Goal: Task Accomplishment & Management: Manage account settings

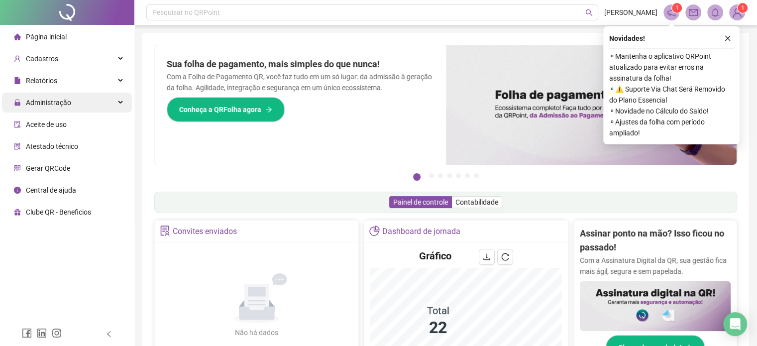
click at [113, 98] on div "Administração" at bounding box center [67, 103] width 130 height 20
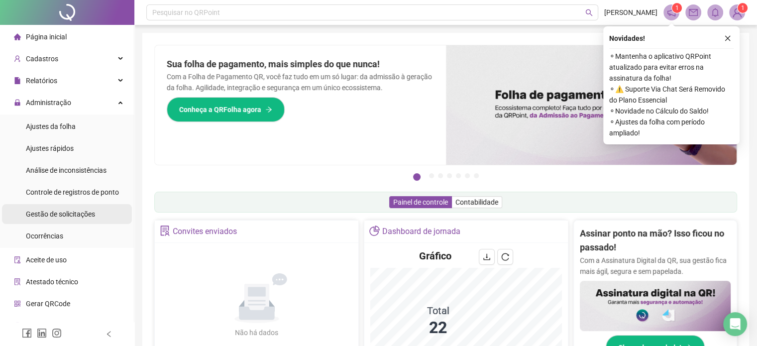
click at [56, 216] on span "Gestão de solicitações" at bounding box center [60, 214] width 69 height 8
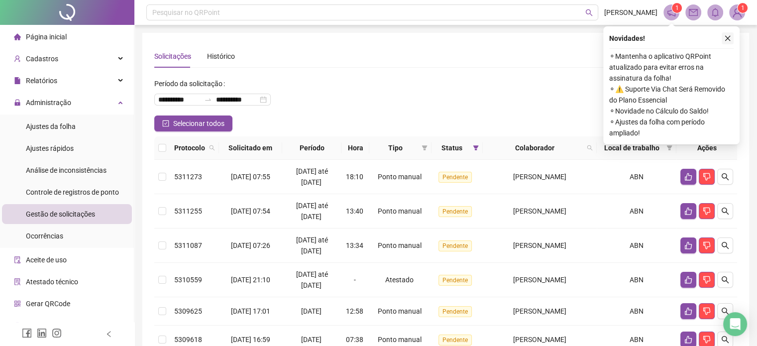
click at [728, 39] on icon "close" at bounding box center [728, 38] width 5 height 5
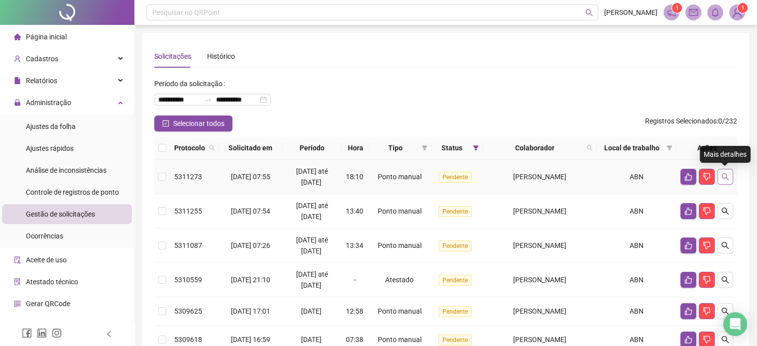
click at [725, 177] on icon "search" at bounding box center [726, 177] width 8 height 8
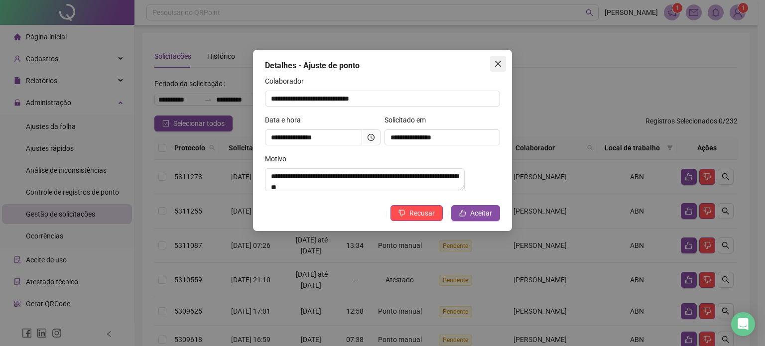
click at [498, 63] on icon "close" at bounding box center [498, 64] width 6 height 6
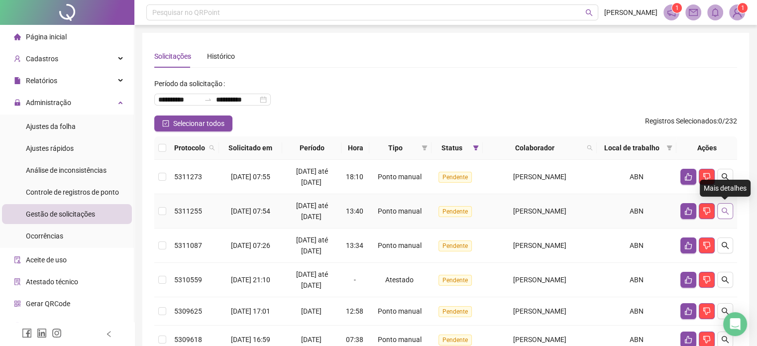
click at [730, 209] on button "button" at bounding box center [726, 211] width 16 height 16
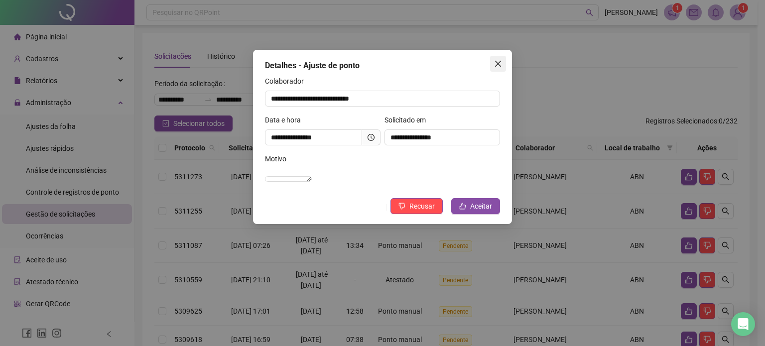
click at [497, 65] on icon "close" at bounding box center [498, 64] width 8 height 8
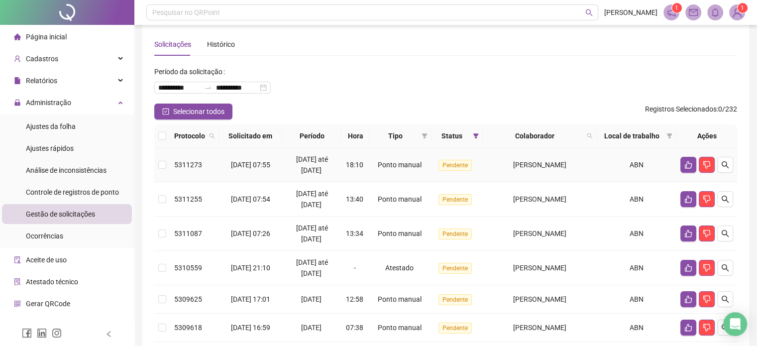
scroll to position [50, 0]
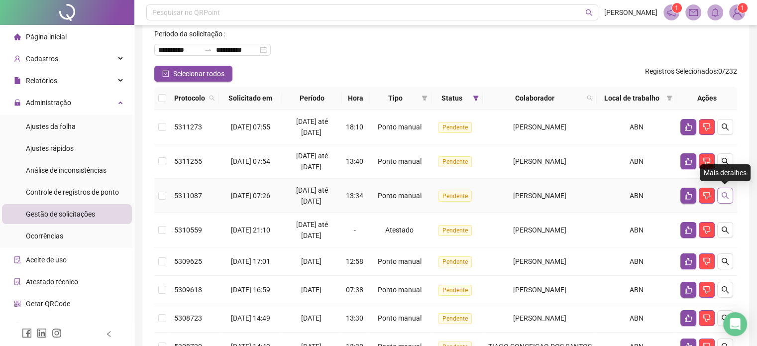
click at [726, 194] on icon "search" at bounding box center [726, 196] width 8 height 8
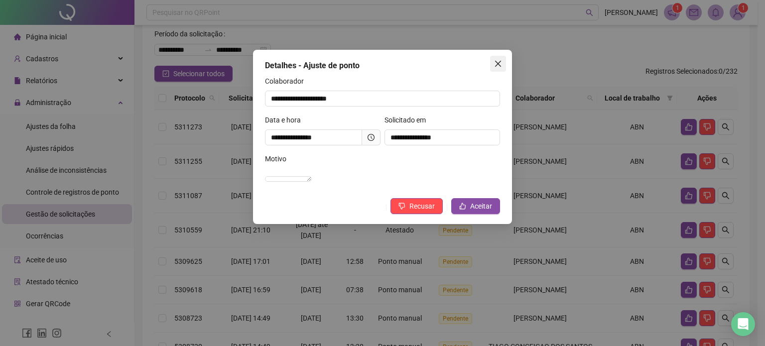
click at [496, 65] on icon "close" at bounding box center [498, 64] width 8 height 8
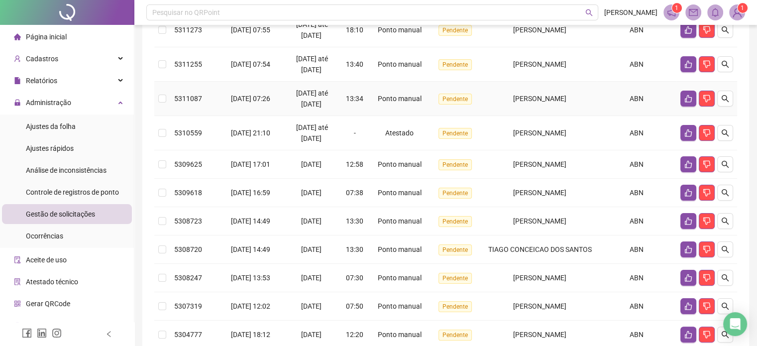
scroll to position [149, 0]
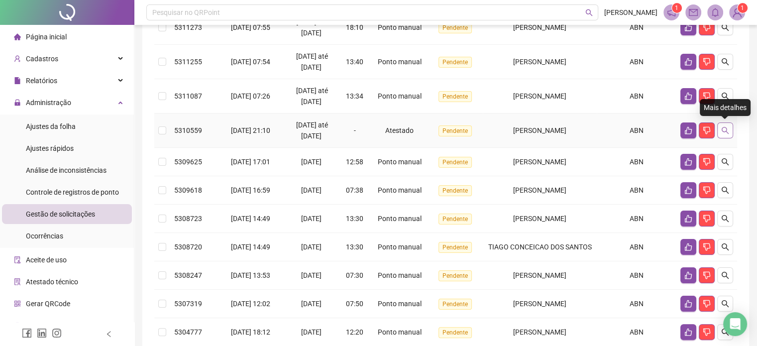
click at [729, 129] on icon "search" at bounding box center [726, 130] width 8 height 8
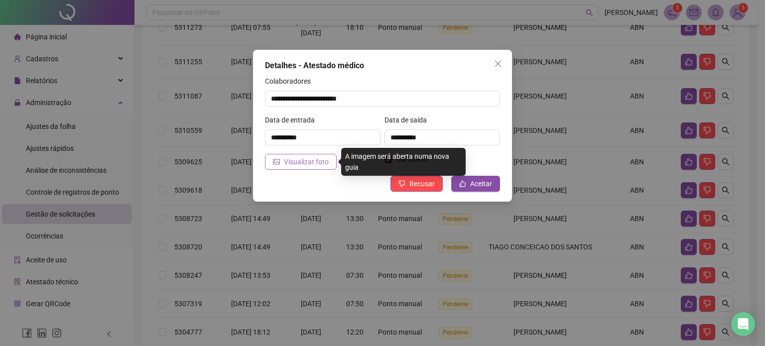
click at [316, 162] on span "Visualizar foto" at bounding box center [306, 161] width 45 height 11
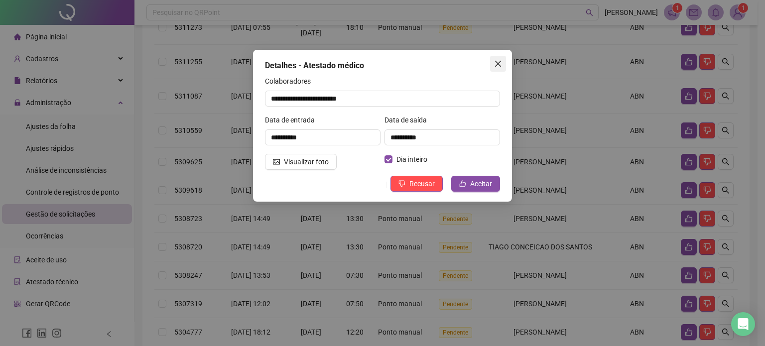
click at [500, 64] on icon "close" at bounding box center [498, 64] width 8 height 8
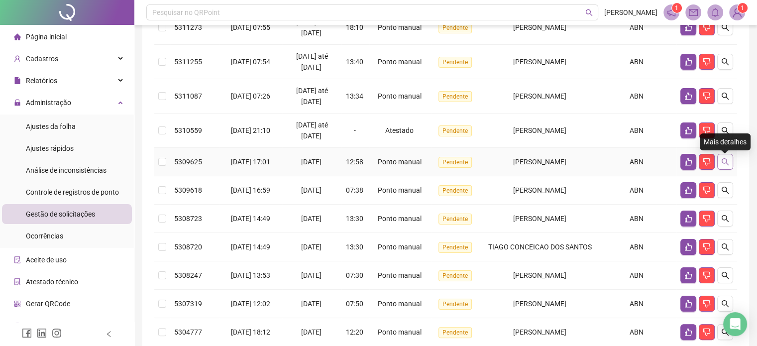
click at [724, 165] on icon "search" at bounding box center [726, 162] width 8 height 8
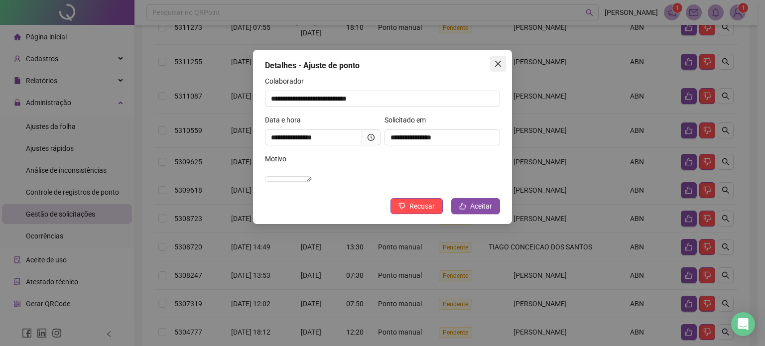
click at [498, 65] on icon "close" at bounding box center [498, 64] width 6 height 6
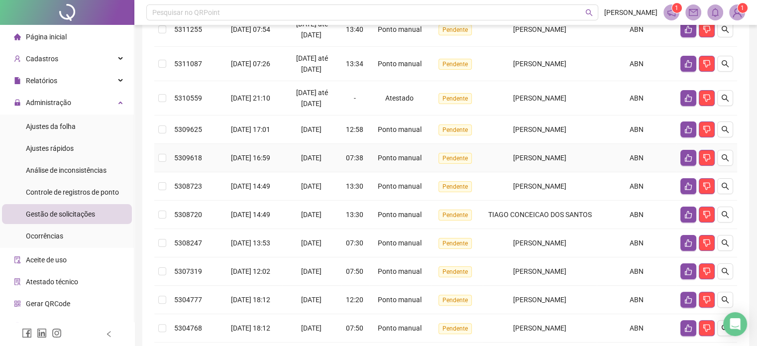
scroll to position [199, 0]
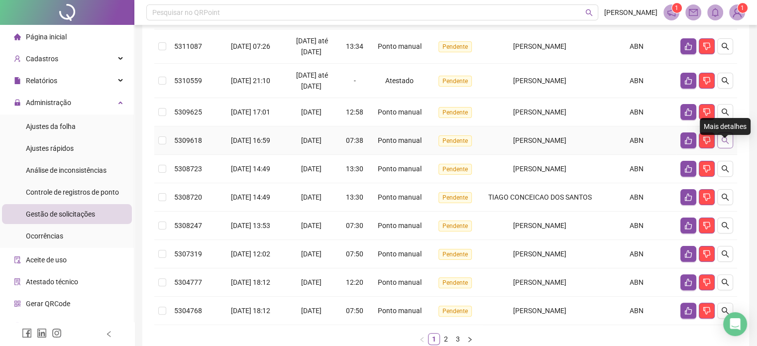
click at [726, 144] on icon "search" at bounding box center [726, 140] width 8 height 8
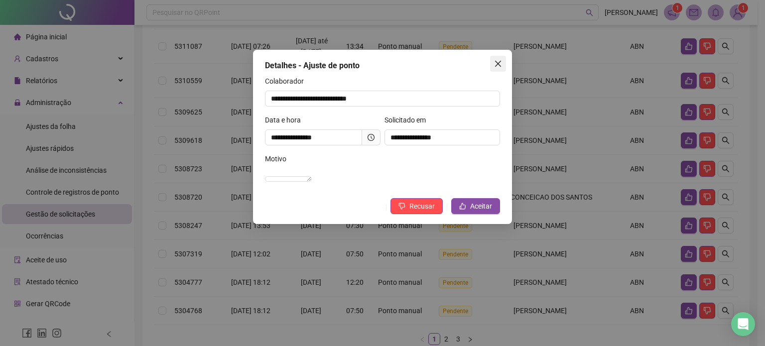
click at [497, 64] on icon "close" at bounding box center [498, 64] width 6 height 6
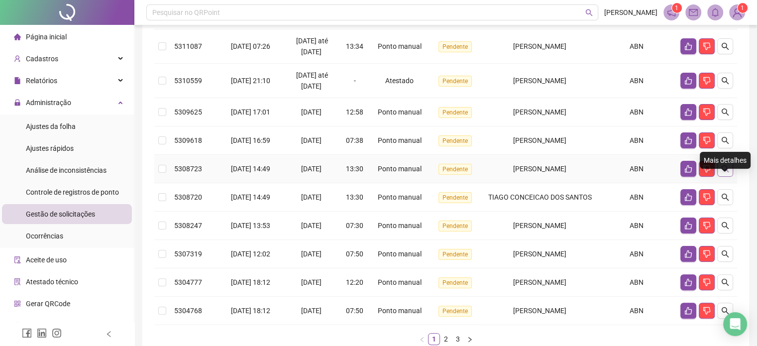
click at [727, 173] on icon "search" at bounding box center [726, 169] width 8 height 8
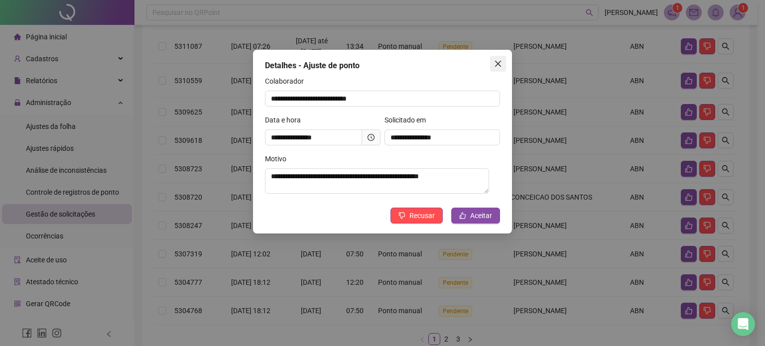
click at [500, 65] on icon "close" at bounding box center [498, 64] width 6 height 6
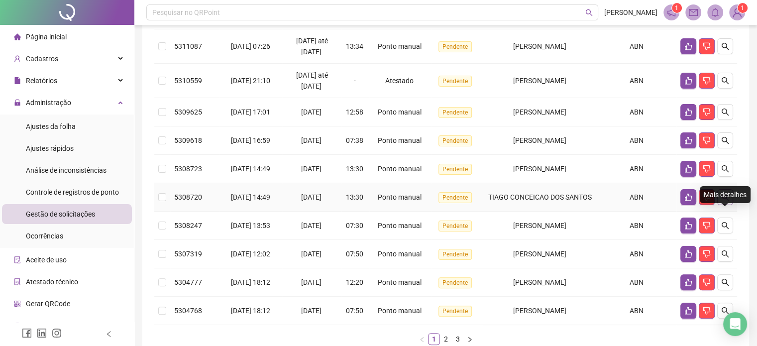
click at [727, 201] on icon "search" at bounding box center [726, 197] width 8 height 8
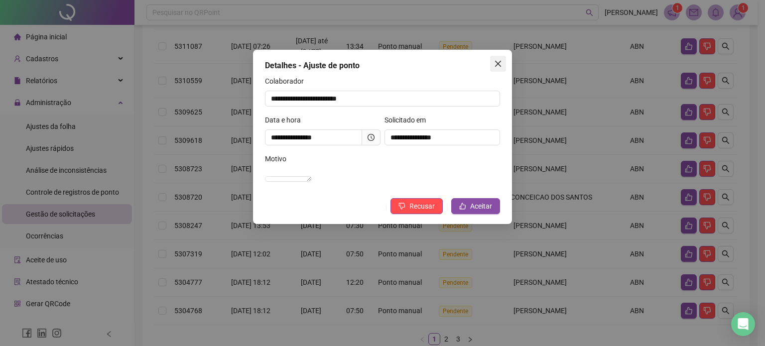
click at [498, 66] on icon "close" at bounding box center [498, 64] width 8 height 8
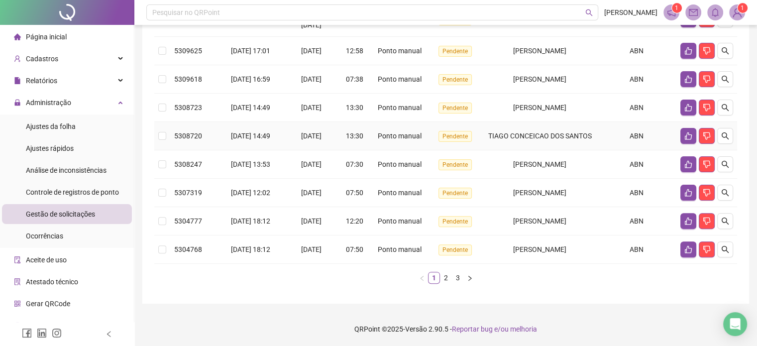
scroll to position [299, 0]
click at [727, 160] on icon "search" at bounding box center [726, 164] width 8 height 8
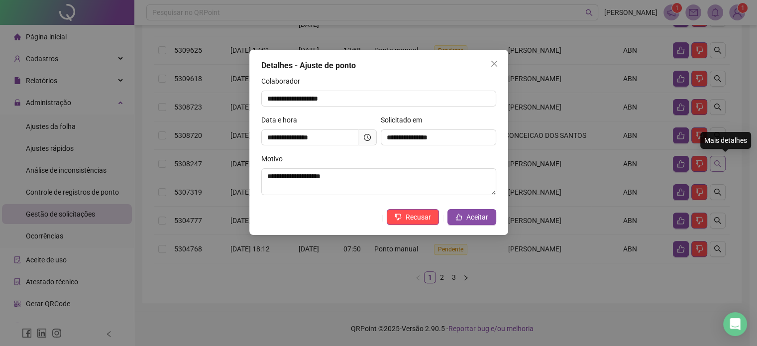
scroll to position [259, 0]
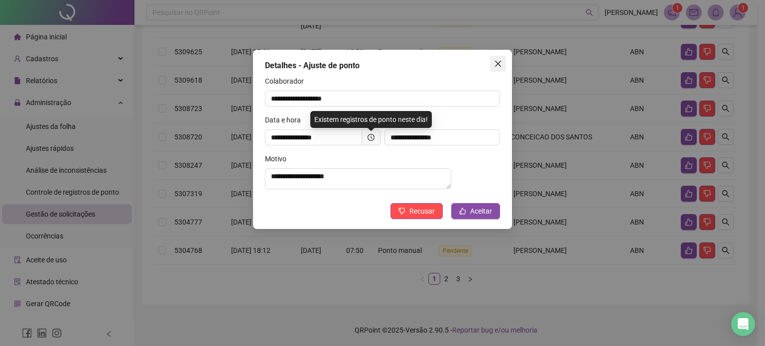
click at [497, 63] on icon "close" at bounding box center [498, 64] width 6 height 6
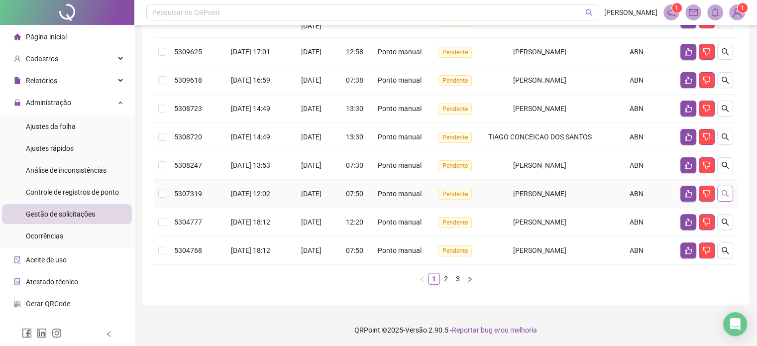
click at [723, 198] on icon "search" at bounding box center [726, 194] width 8 height 8
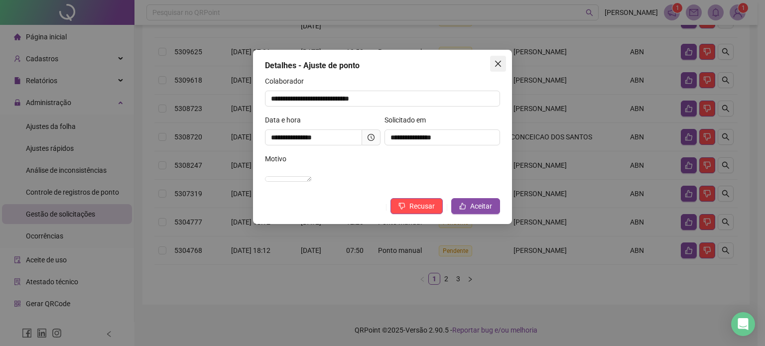
click at [500, 62] on icon "close" at bounding box center [498, 64] width 8 height 8
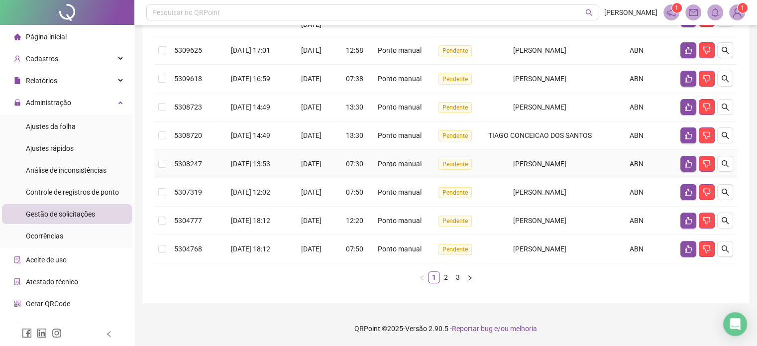
scroll to position [307, 0]
click at [725, 217] on icon "search" at bounding box center [726, 221] width 8 height 8
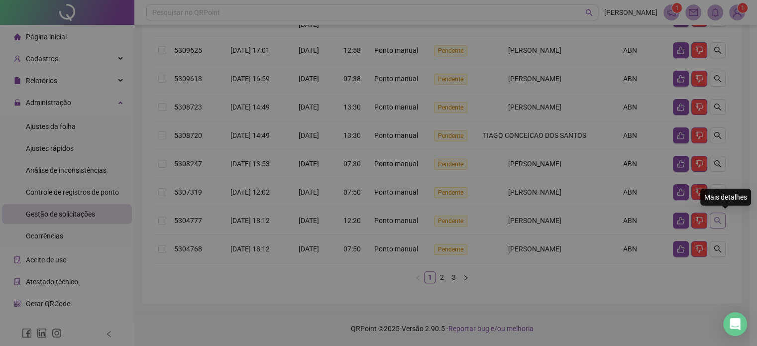
scroll to position [259, 0]
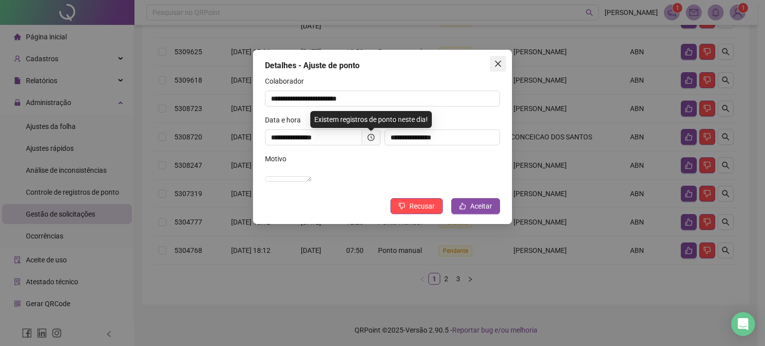
click at [500, 63] on icon "close" at bounding box center [498, 64] width 8 height 8
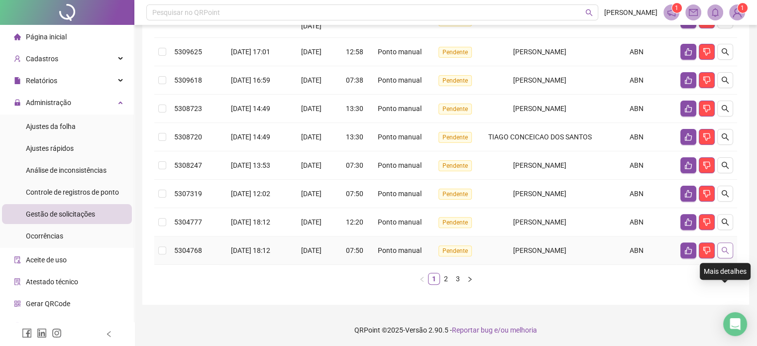
click at [725, 254] on icon "search" at bounding box center [725, 250] width 7 height 7
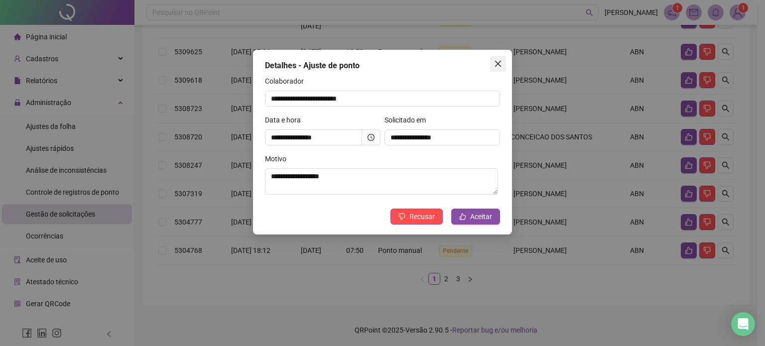
click at [494, 63] on span "Close" at bounding box center [498, 64] width 16 height 8
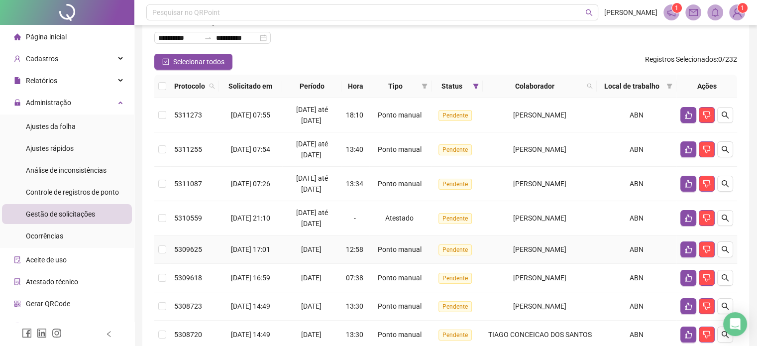
scroll to position [10, 0]
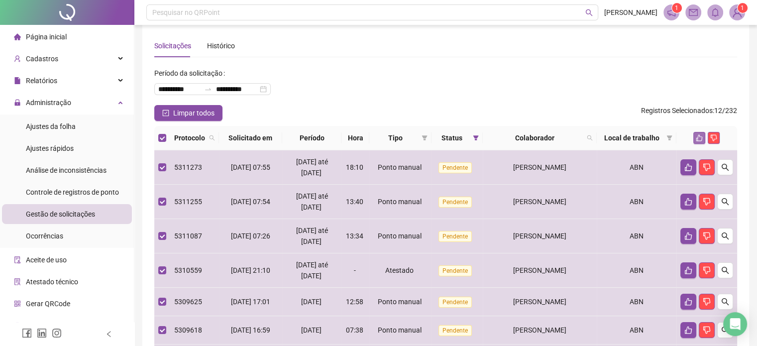
click at [700, 137] on icon "like" at bounding box center [699, 137] width 7 height 7
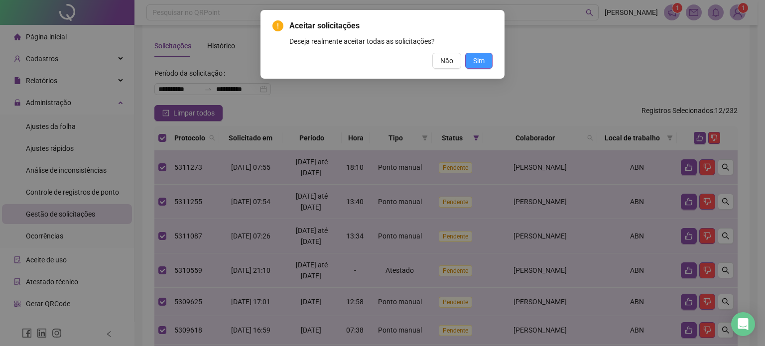
click at [476, 61] on span "Sim" at bounding box center [478, 60] width 11 height 11
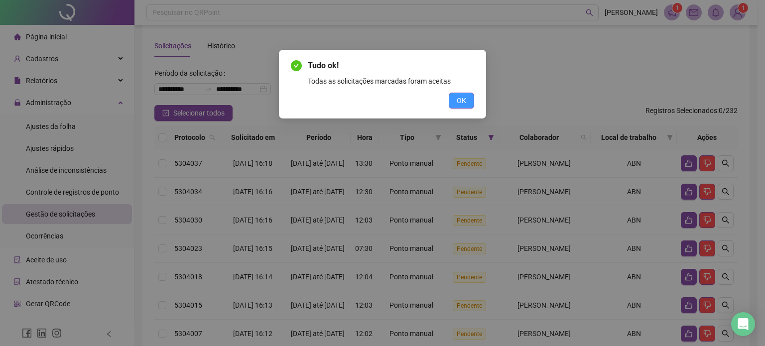
click at [457, 100] on span "OK" at bounding box center [461, 100] width 9 height 11
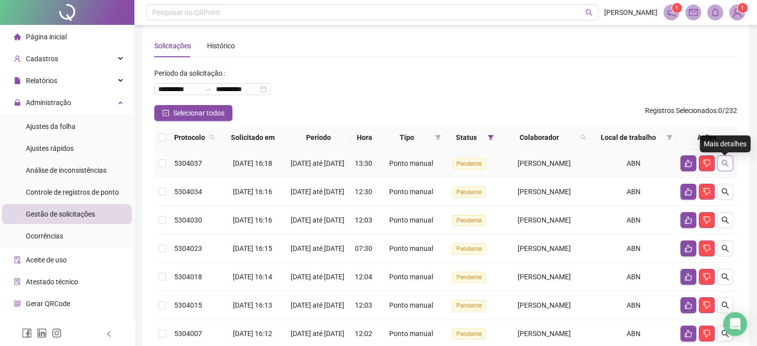
click at [725, 167] on icon "search" at bounding box center [725, 163] width 7 height 7
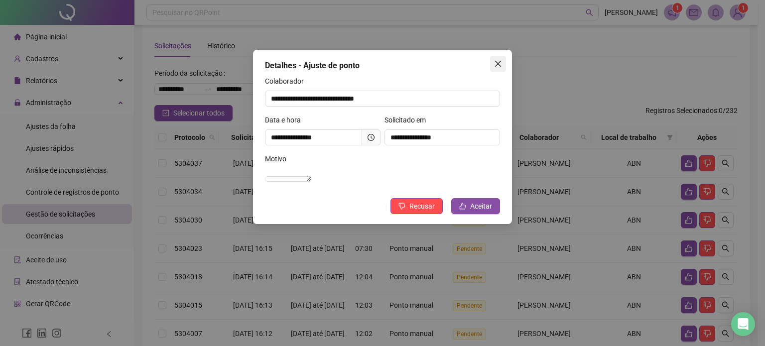
click at [498, 64] on icon "close" at bounding box center [498, 64] width 6 height 6
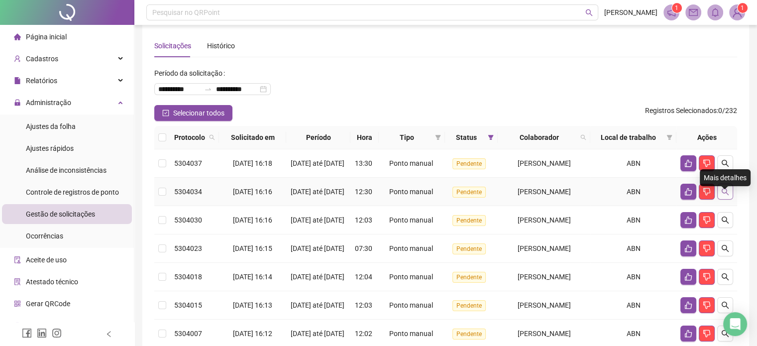
click at [727, 195] on icon "search" at bounding box center [725, 191] width 7 height 7
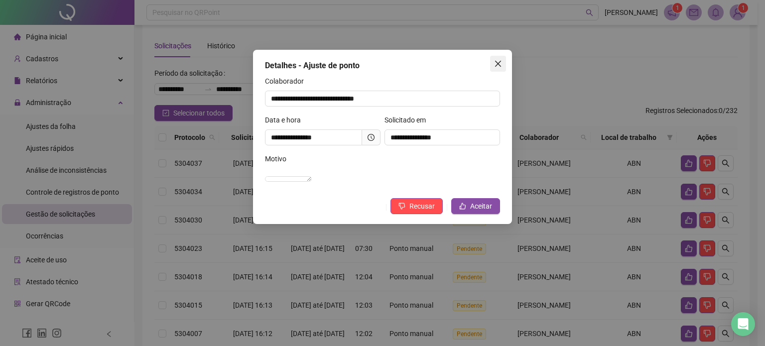
click at [500, 66] on icon "close" at bounding box center [498, 64] width 6 height 6
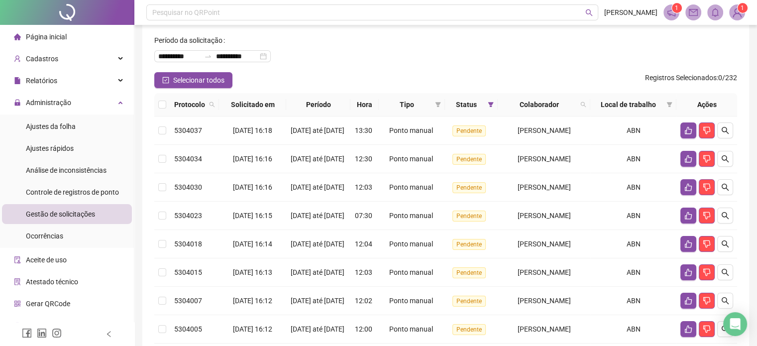
scroll to position [60, 0]
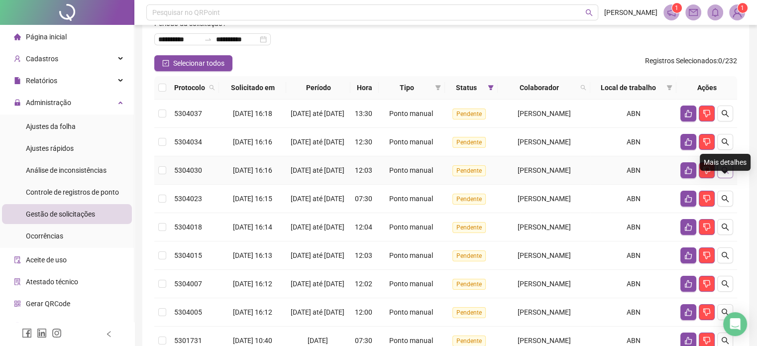
click at [724, 174] on icon "search" at bounding box center [726, 170] width 8 height 8
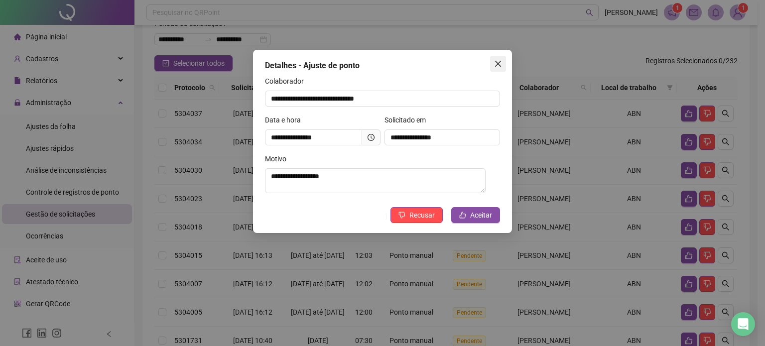
click at [499, 65] on icon "close" at bounding box center [498, 64] width 8 height 8
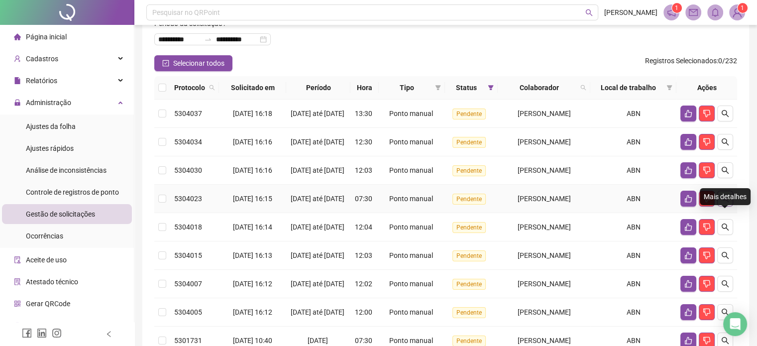
click at [725, 203] on icon "search" at bounding box center [726, 199] width 8 height 8
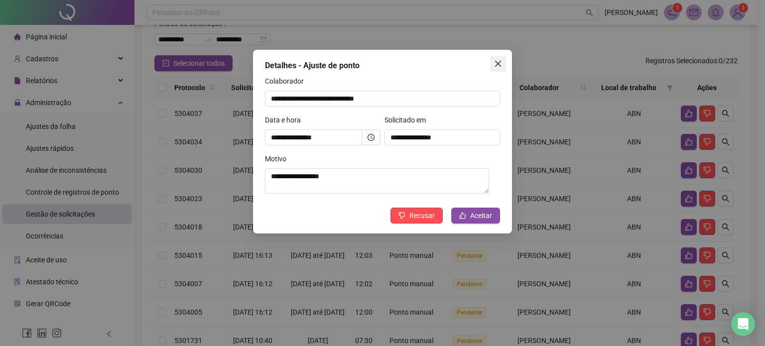
click at [500, 67] on icon "close" at bounding box center [498, 64] width 8 height 8
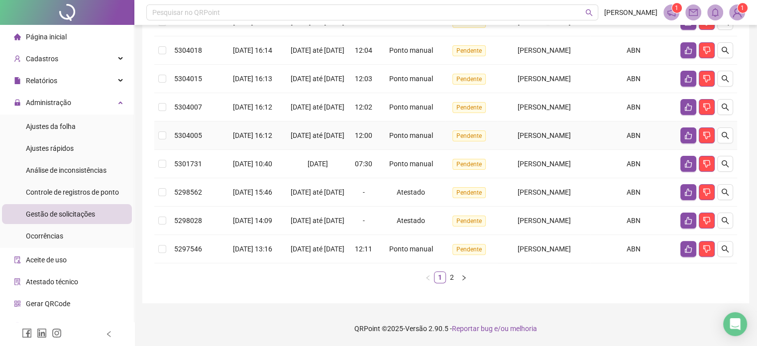
scroll to position [259, 0]
click at [724, 139] on icon "search" at bounding box center [725, 135] width 7 height 7
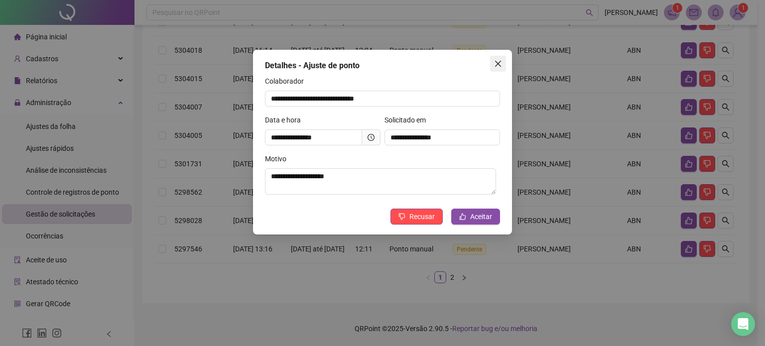
click at [501, 66] on icon "close" at bounding box center [498, 64] width 8 height 8
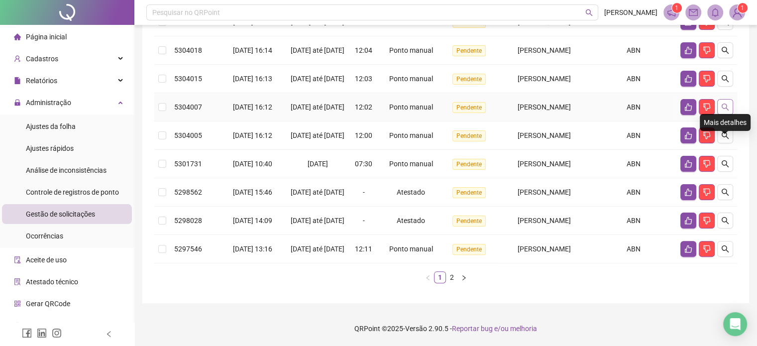
click at [725, 111] on icon "search" at bounding box center [726, 107] width 8 height 8
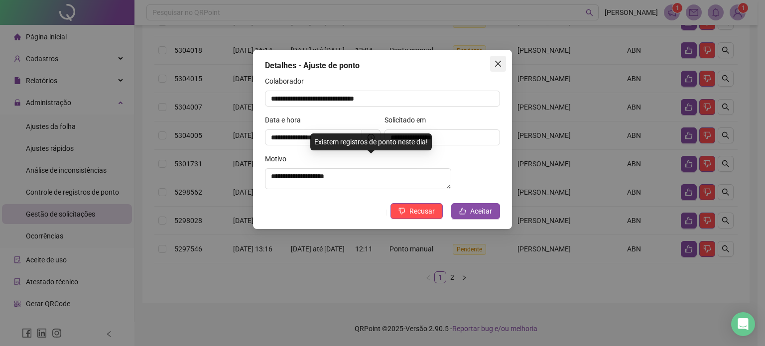
click at [502, 65] on span "Close" at bounding box center [498, 64] width 16 height 8
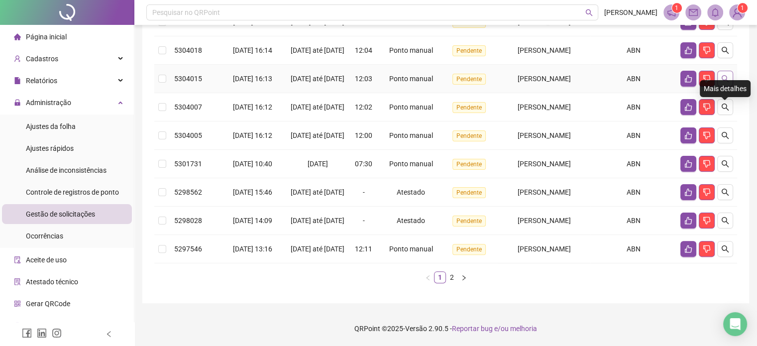
click at [722, 83] on icon "search" at bounding box center [726, 79] width 8 height 8
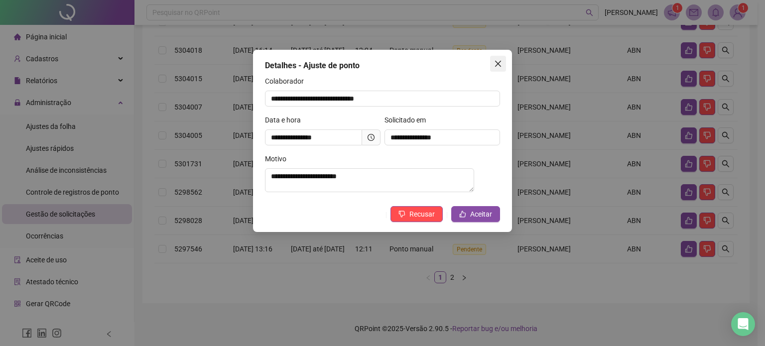
click at [497, 65] on icon "close" at bounding box center [498, 64] width 8 height 8
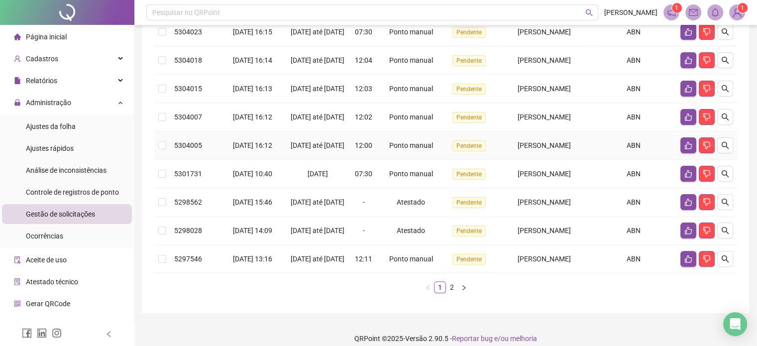
scroll to position [210, 0]
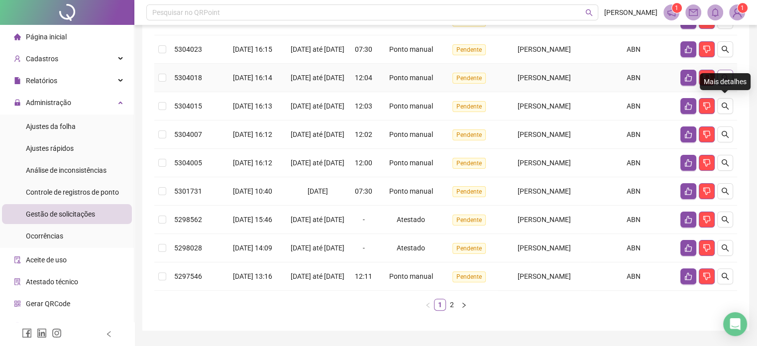
click at [725, 82] on icon "search" at bounding box center [726, 78] width 8 height 8
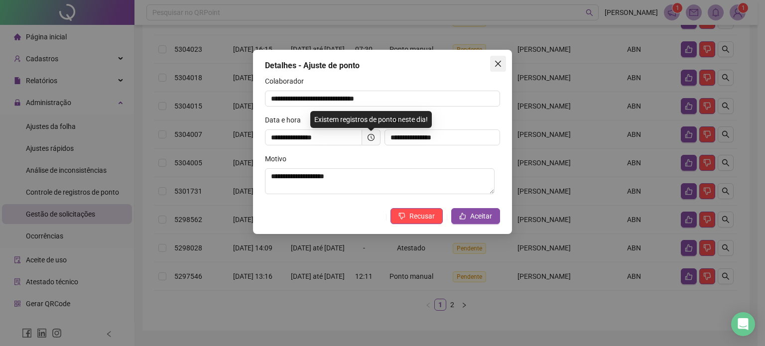
click at [500, 66] on icon "close" at bounding box center [498, 64] width 6 height 6
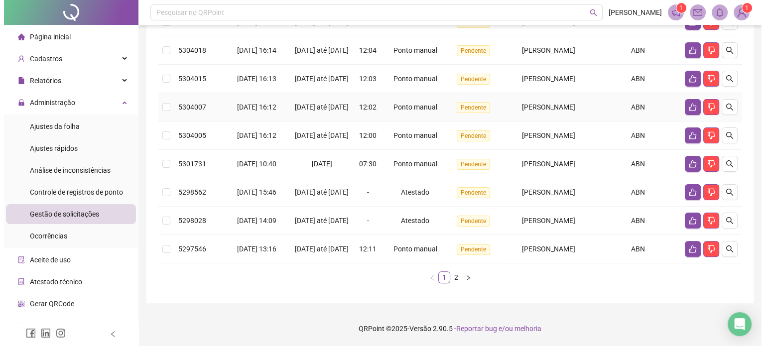
scroll to position [307, 0]
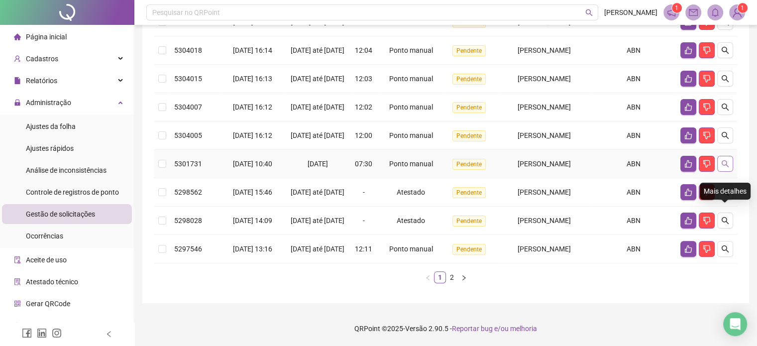
click at [725, 160] on icon "search" at bounding box center [726, 164] width 8 height 8
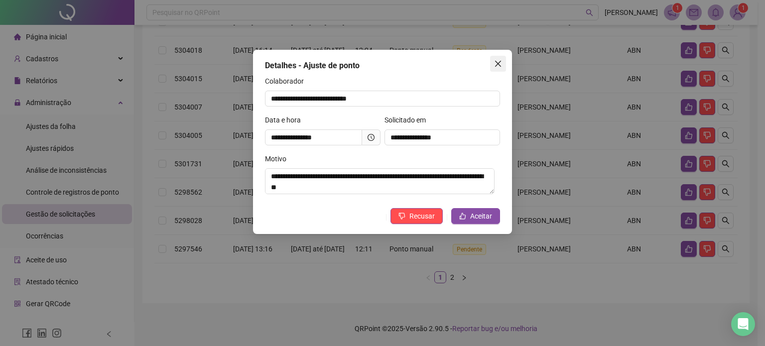
click at [498, 66] on icon "close" at bounding box center [498, 64] width 8 height 8
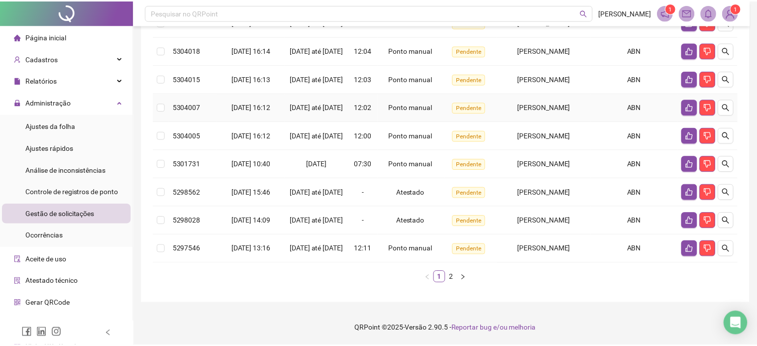
scroll to position [301, 0]
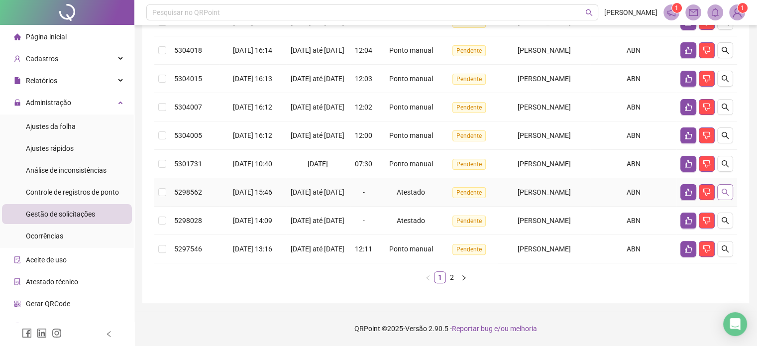
click at [730, 185] on button "button" at bounding box center [726, 192] width 16 height 16
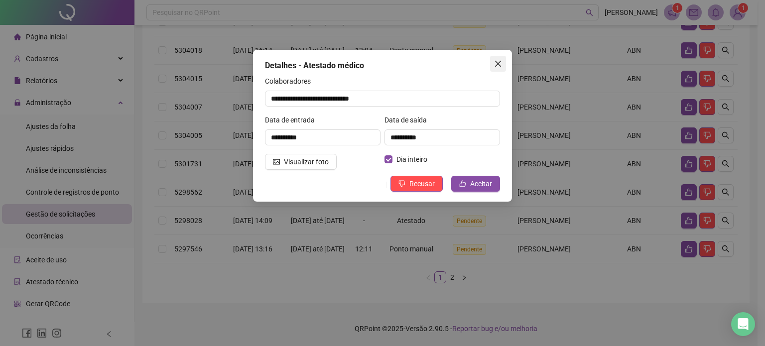
click at [501, 65] on icon "close" at bounding box center [498, 64] width 8 height 8
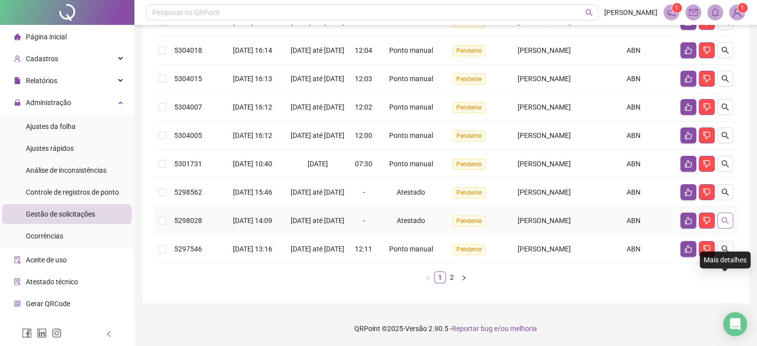
click at [732, 221] on button "button" at bounding box center [726, 221] width 16 height 16
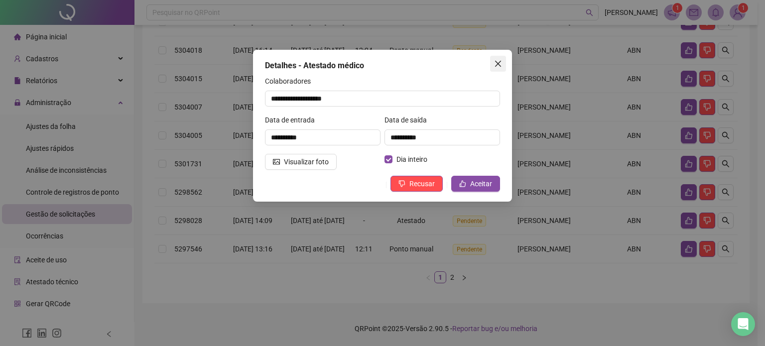
click at [497, 66] on icon "close" at bounding box center [498, 64] width 8 height 8
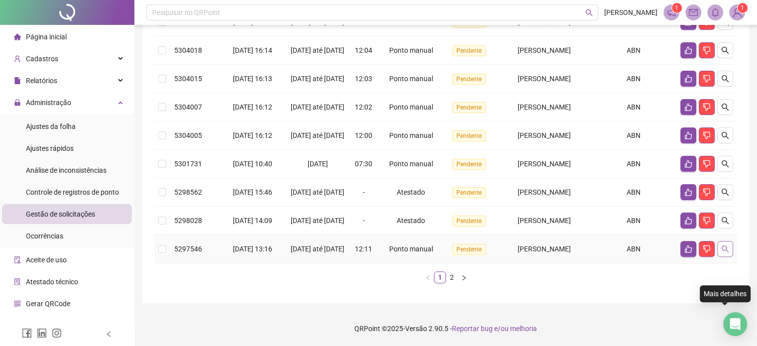
click at [728, 253] on icon "search" at bounding box center [726, 249] width 8 height 8
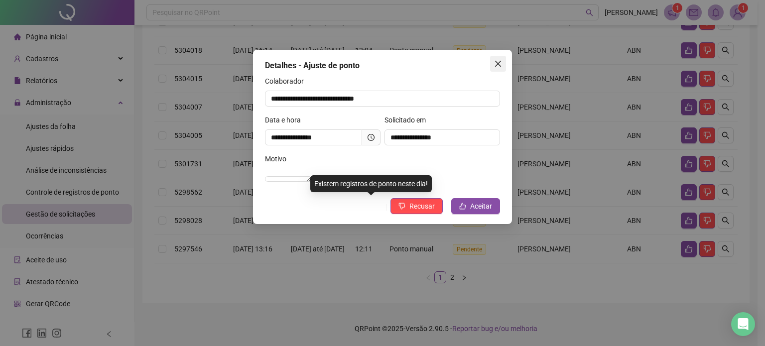
click at [500, 66] on icon "close" at bounding box center [498, 64] width 6 height 6
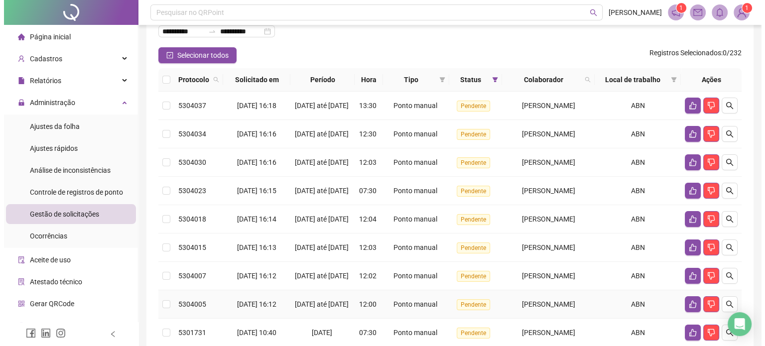
scroll to position [52, 0]
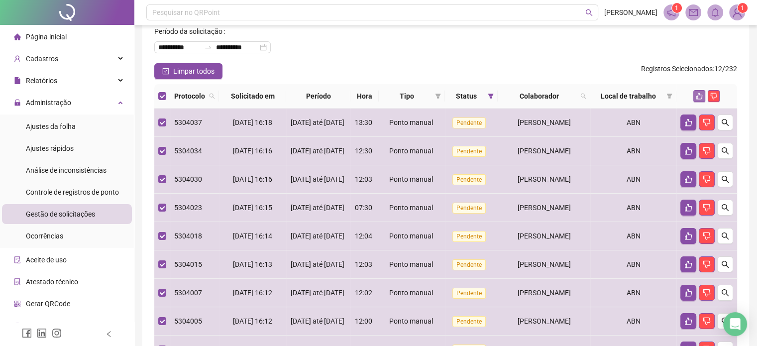
click at [698, 95] on icon "like" at bounding box center [699, 96] width 7 height 7
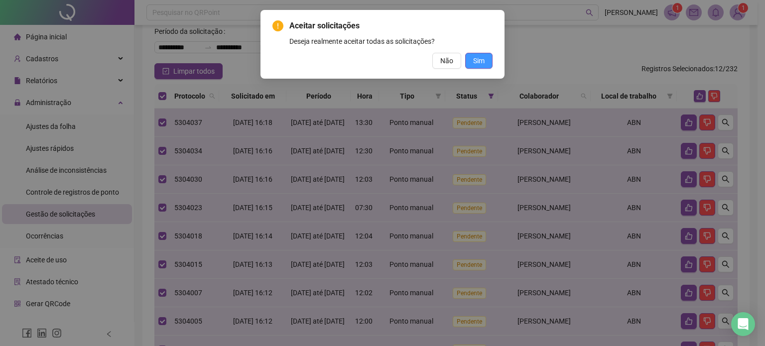
click at [474, 64] on span "Sim" at bounding box center [478, 60] width 11 height 11
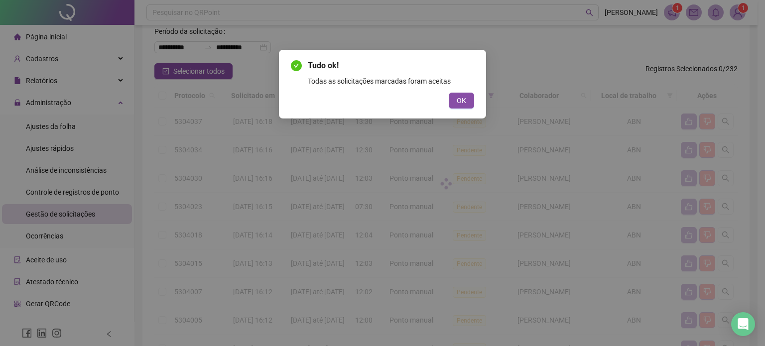
scroll to position [0, 0]
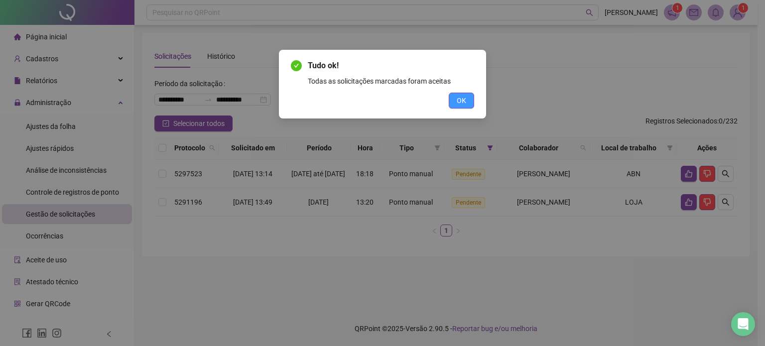
click at [460, 101] on span "OK" at bounding box center [461, 100] width 9 height 11
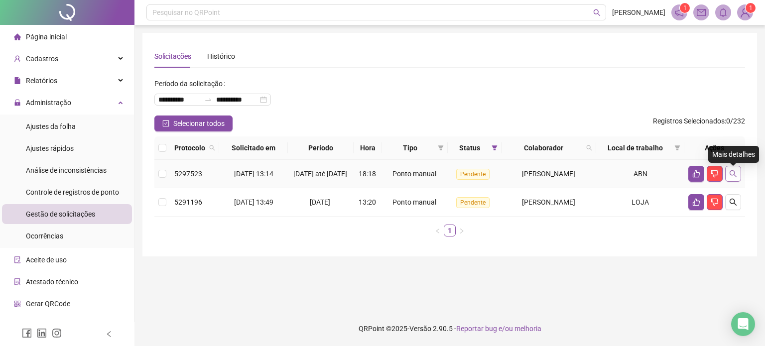
click at [732, 175] on icon "search" at bounding box center [733, 174] width 8 height 8
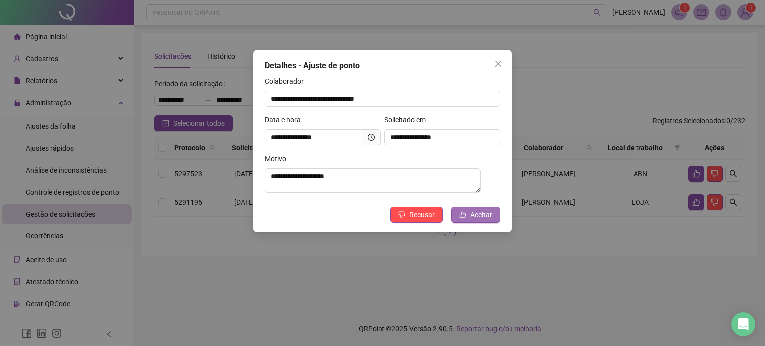
click at [489, 216] on span "Aceitar" at bounding box center [481, 214] width 22 height 11
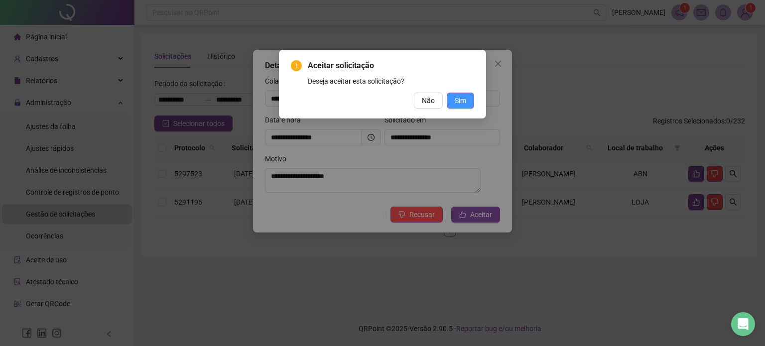
click at [466, 97] on span "Sim" at bounding box center [460, 100] width 11 height 11
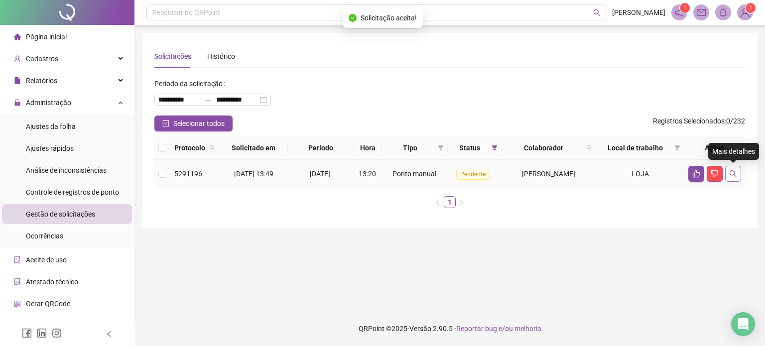
click at [735, 174] on icon "search" at bounding box center [733, 174] width 8 height 8
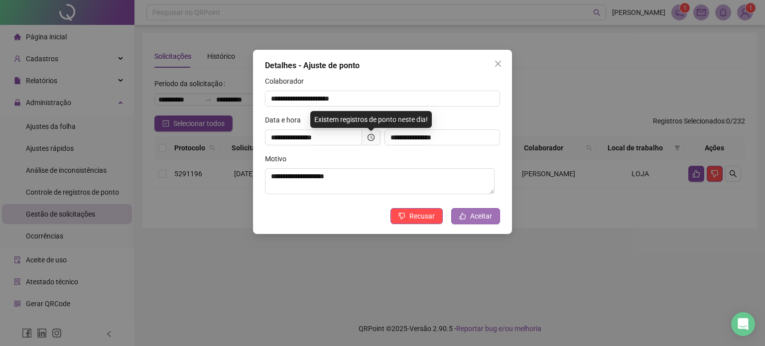
click at [489, 215] on span "Aceitar" at bounding box center [481, 216] width 22 height 11
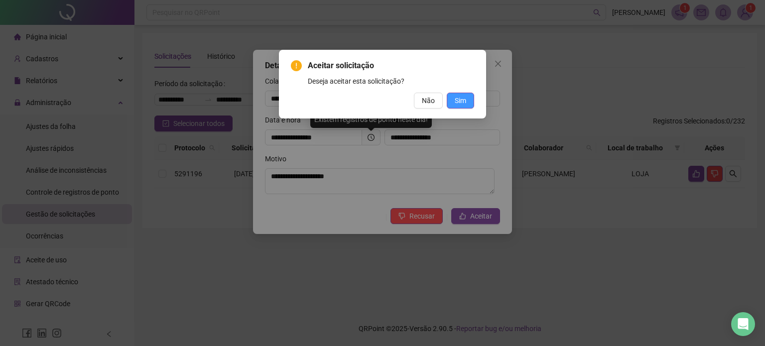
click at [464, 98] on span "Sim" at bounding box center [460, 100] width 11 height 11
